Goal: Navigation & Orientation: Find specific page/section

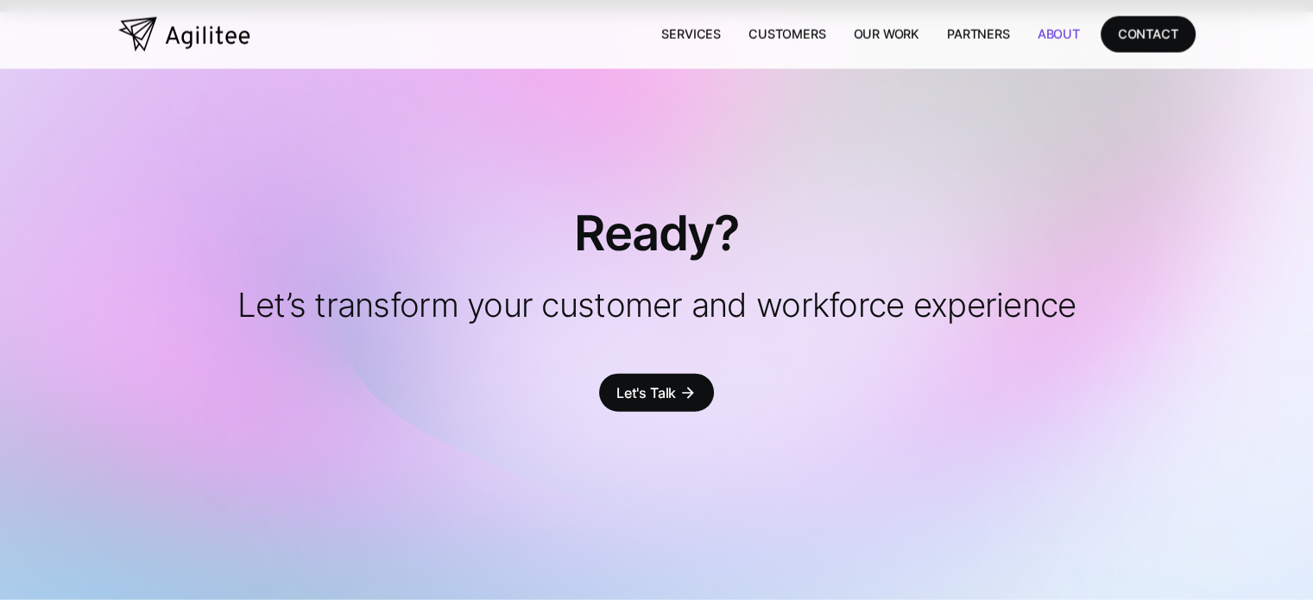
scroll to position [3398, 0]
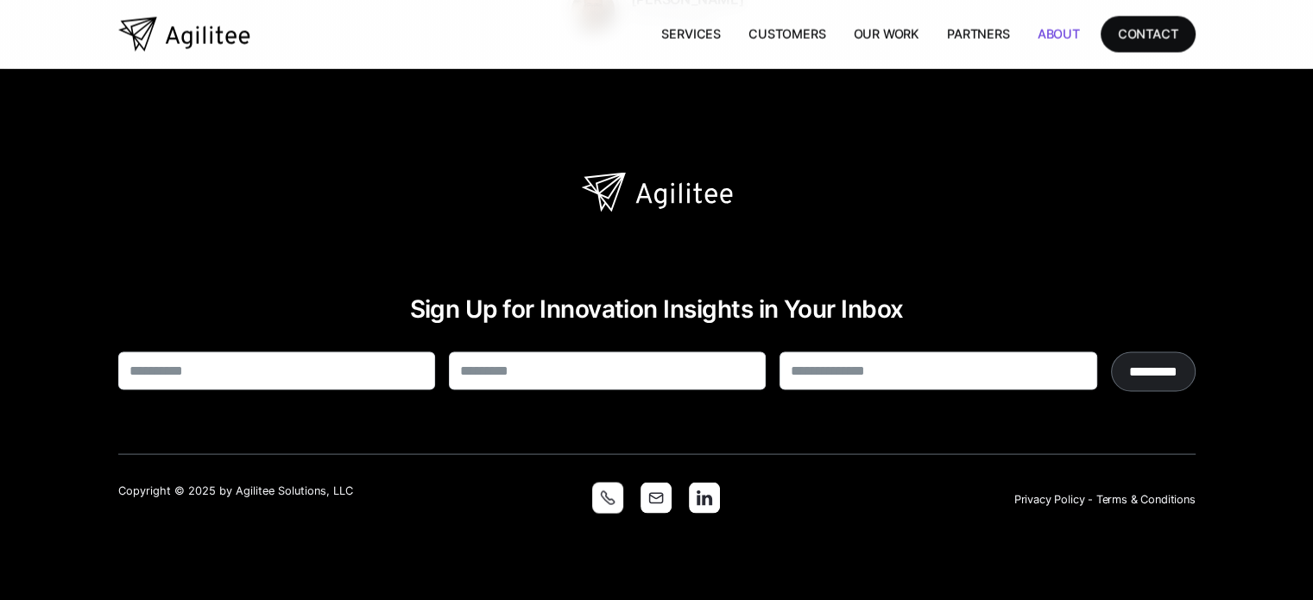
click at [659, 500] on img at bounding box center [656, 498] width 31 height 31
click at [951, 218] on div "Sign Up for Innovation Insights in Your Inbox ********* Thank you! Your submiss…" at bounding box center [656, 343] width 1077 height 548
click at [1129, 33] on div "CONTACT" at bounding box center [1148, 34] width 60 height 22
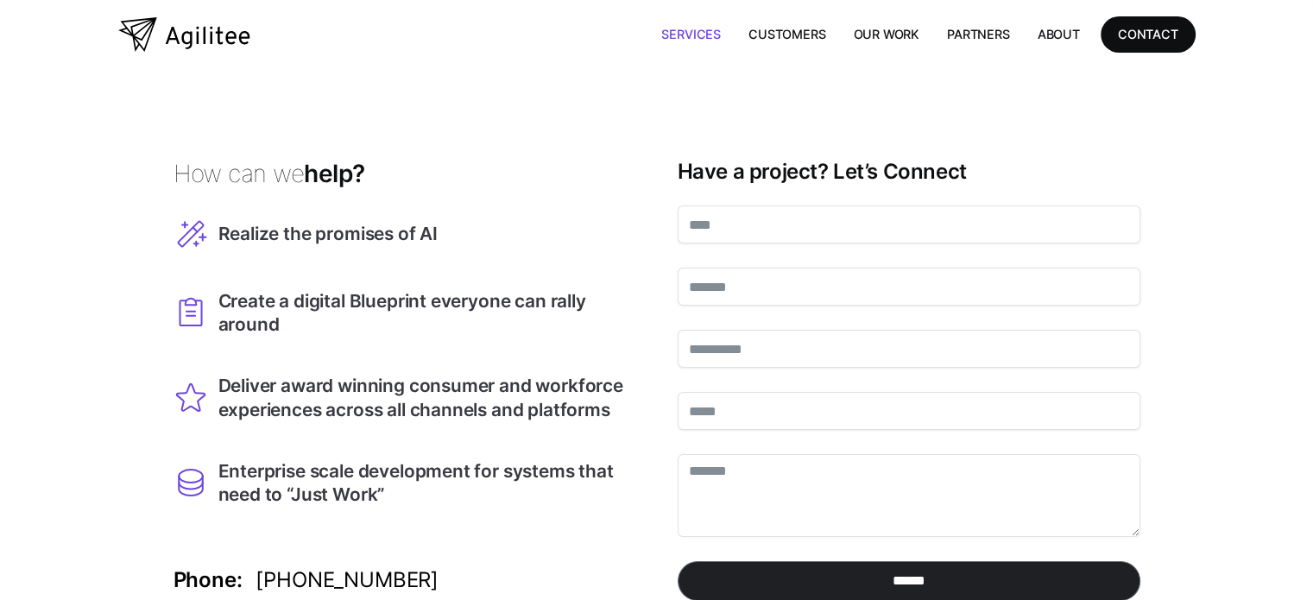
click at [674, 30] on link "Services" at bounding box center [690, 33] width 87 height 35
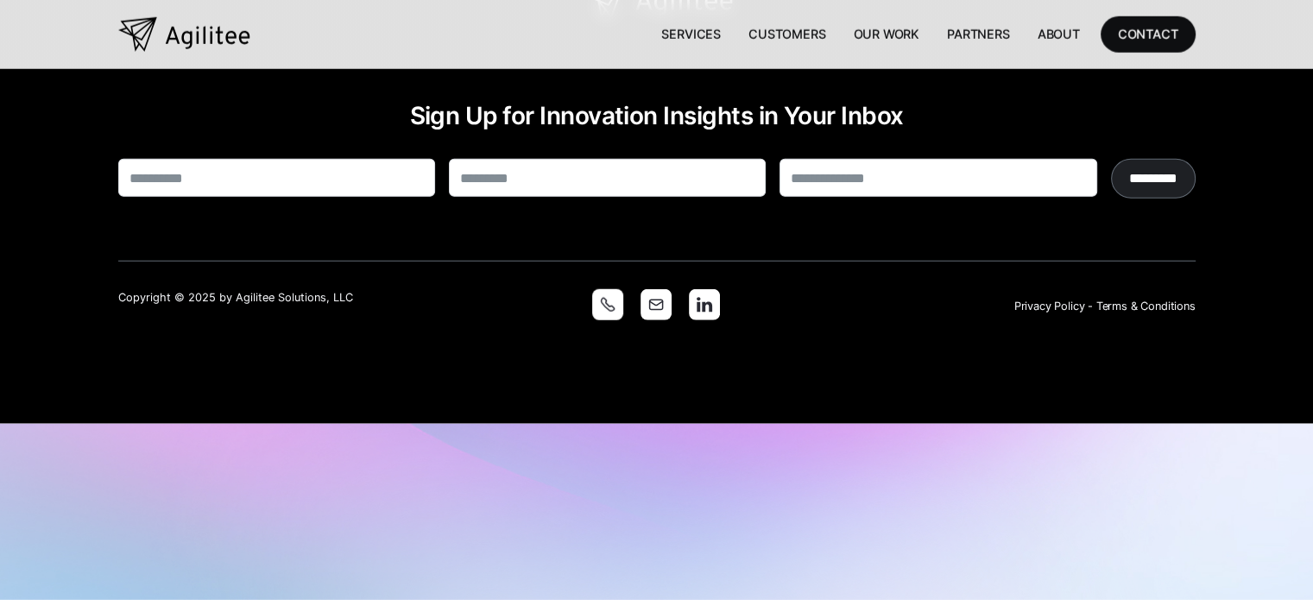
scroll to position [4373, 0]
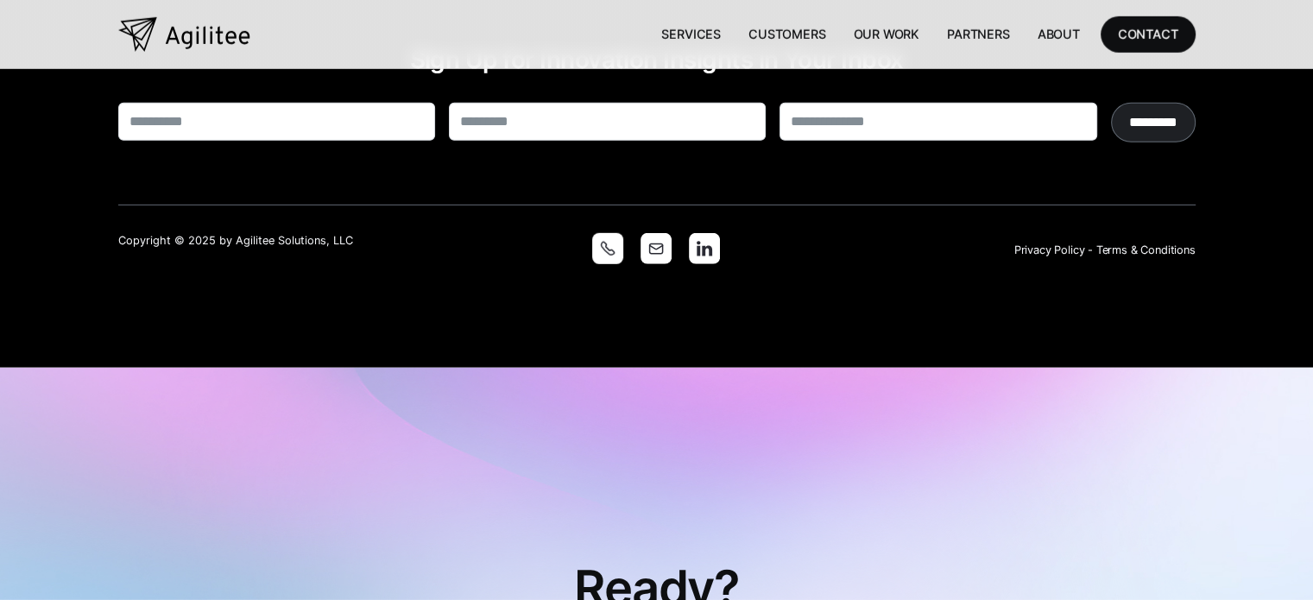
scroll to position [5422, 0]
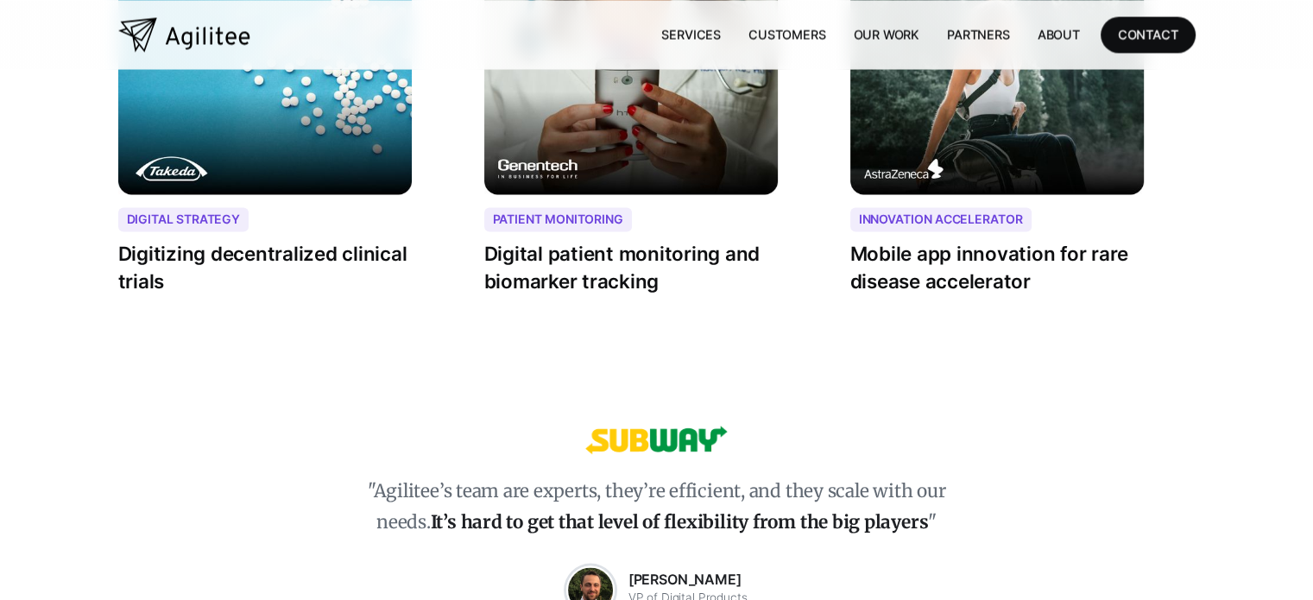
scroll to position [3194, 0]
